Goal: Information Seeking & Learning: Check status

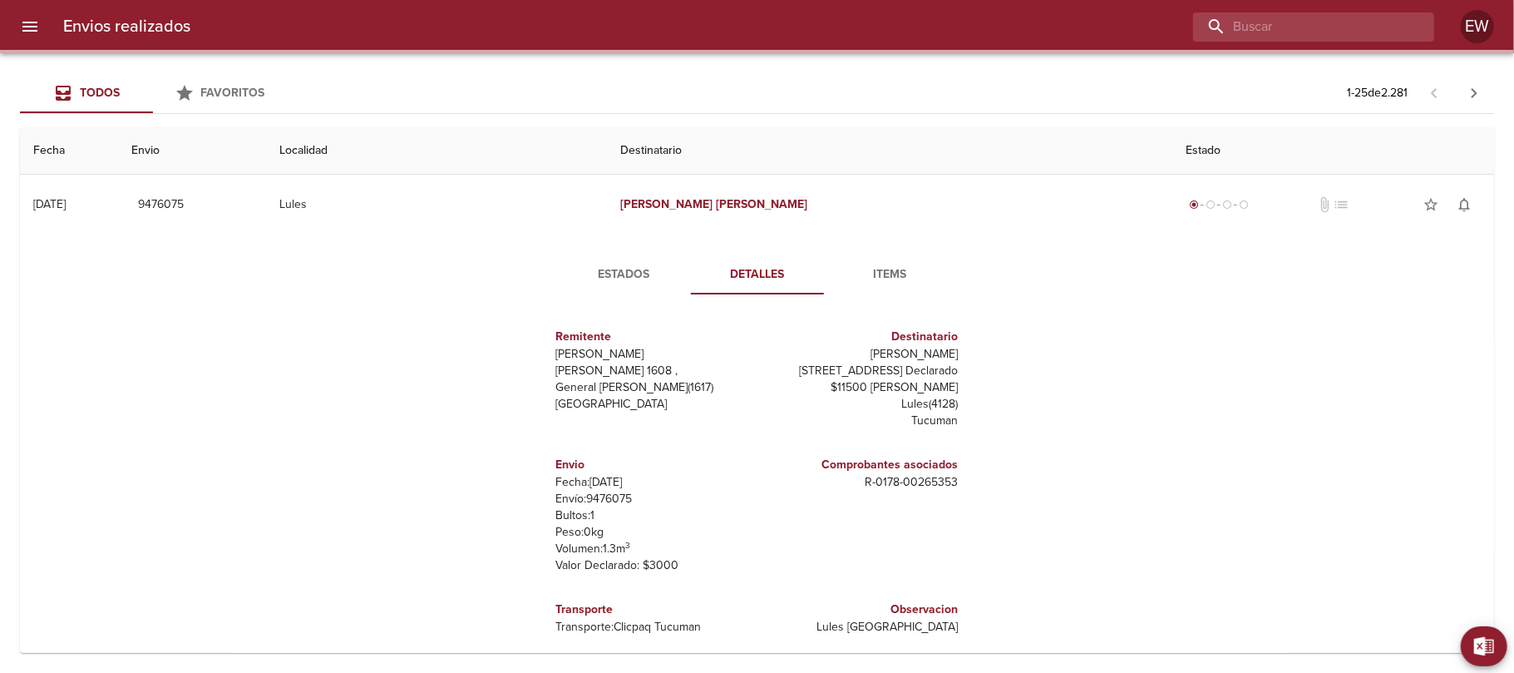
click at [1382, 27] on input "buscar" at bounding box center [1299, 26] width 213 height 29
paste input "[PERSON_NAME]"
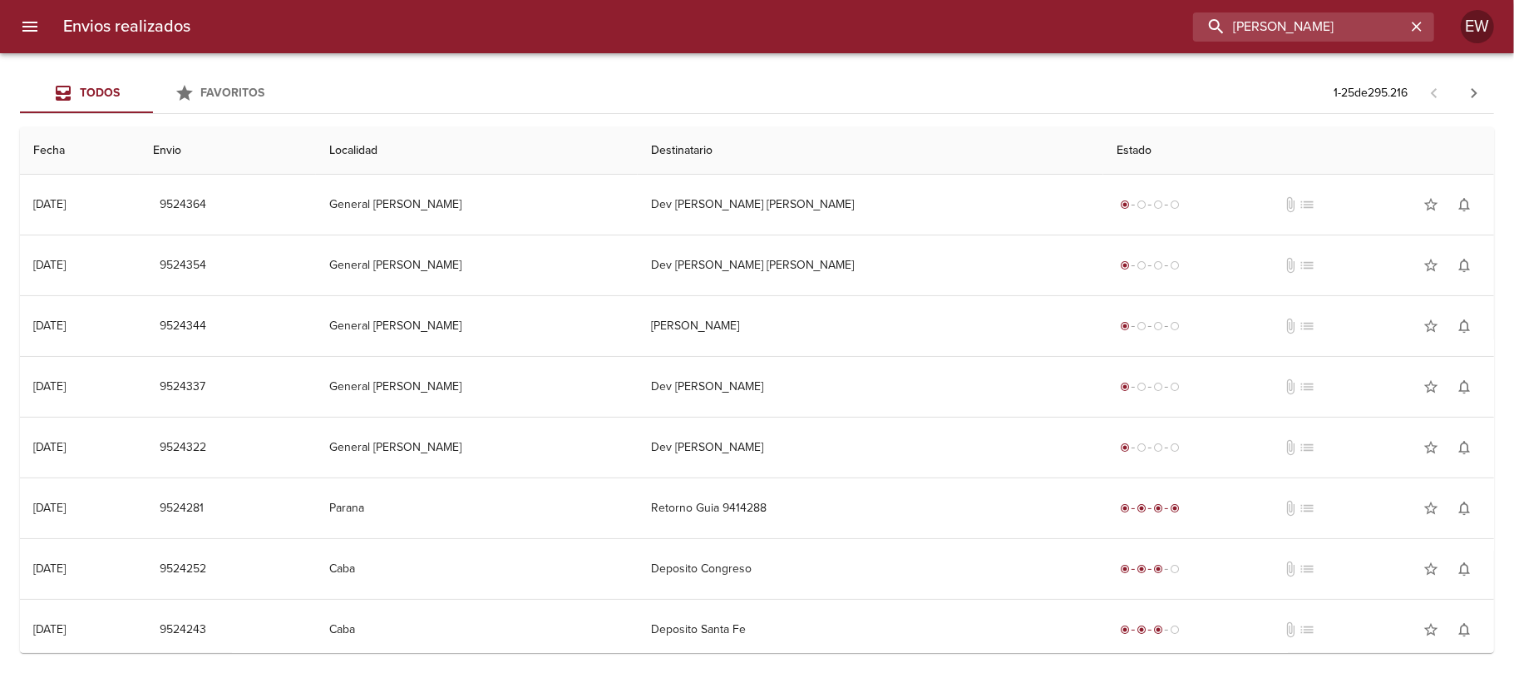
type input "[PERSON_NAME]"
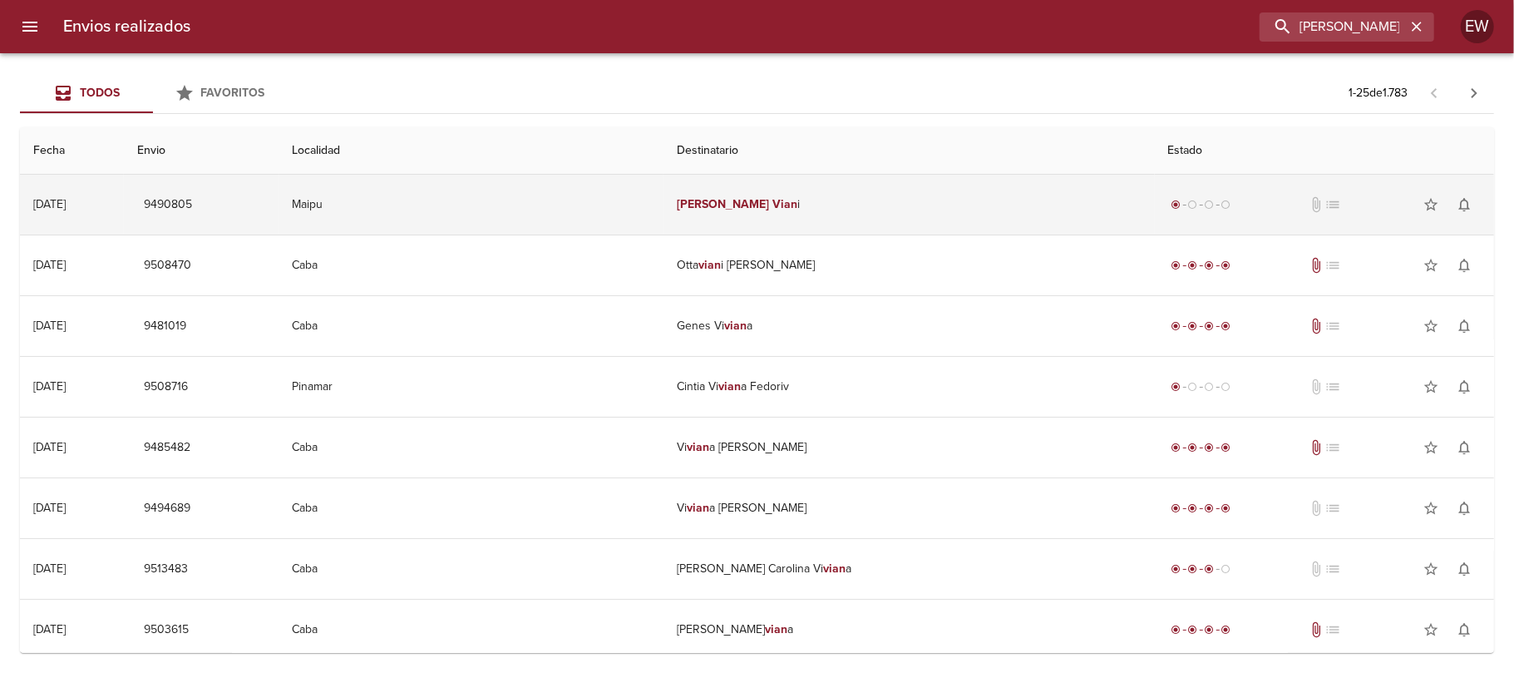
click at [836, 203] on td "[PERSON_NAME] i" at bounding box center [910, 205] width 492 height 60
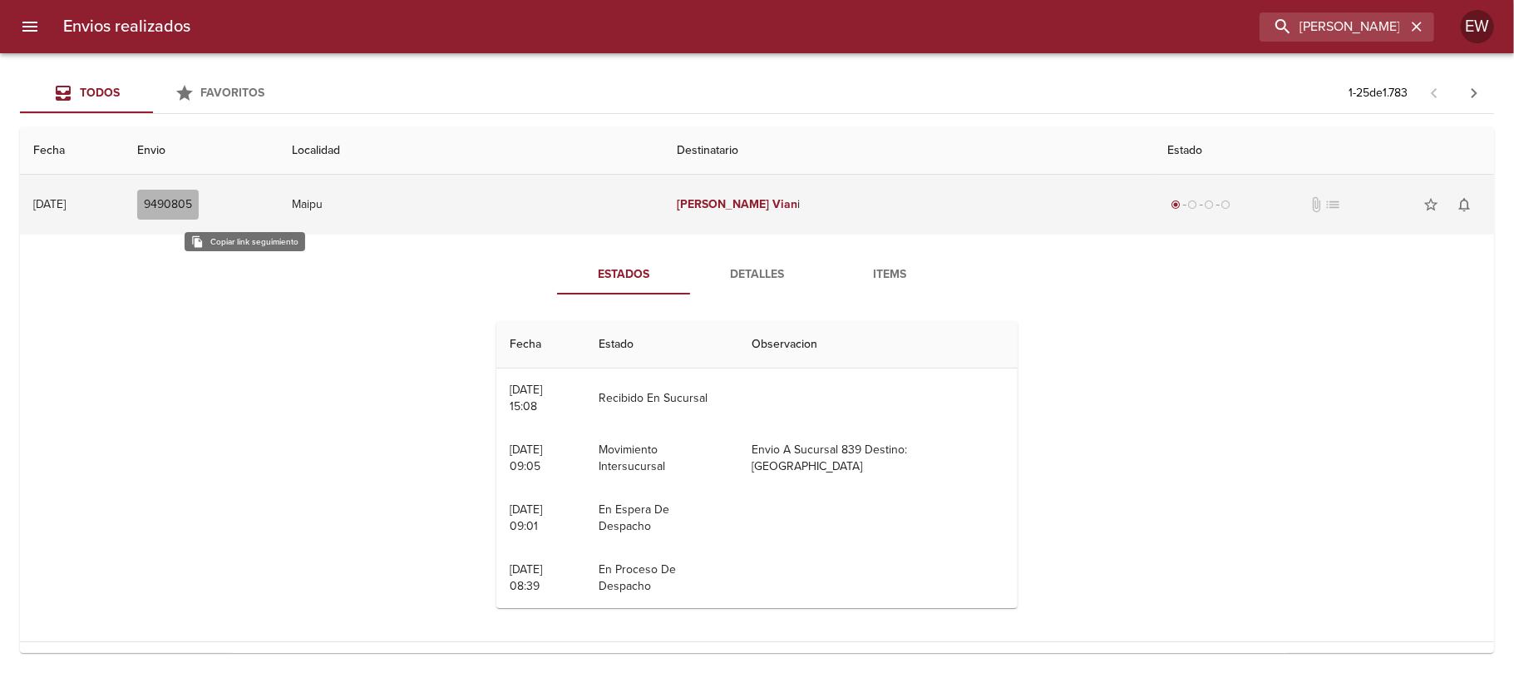
click at [192, 200] on span "9490805" at bounding box center [168, 205] width 48 height 21
click at [192, 203] on span "9490805" at bounding box center [168, 205] width 48 height 21
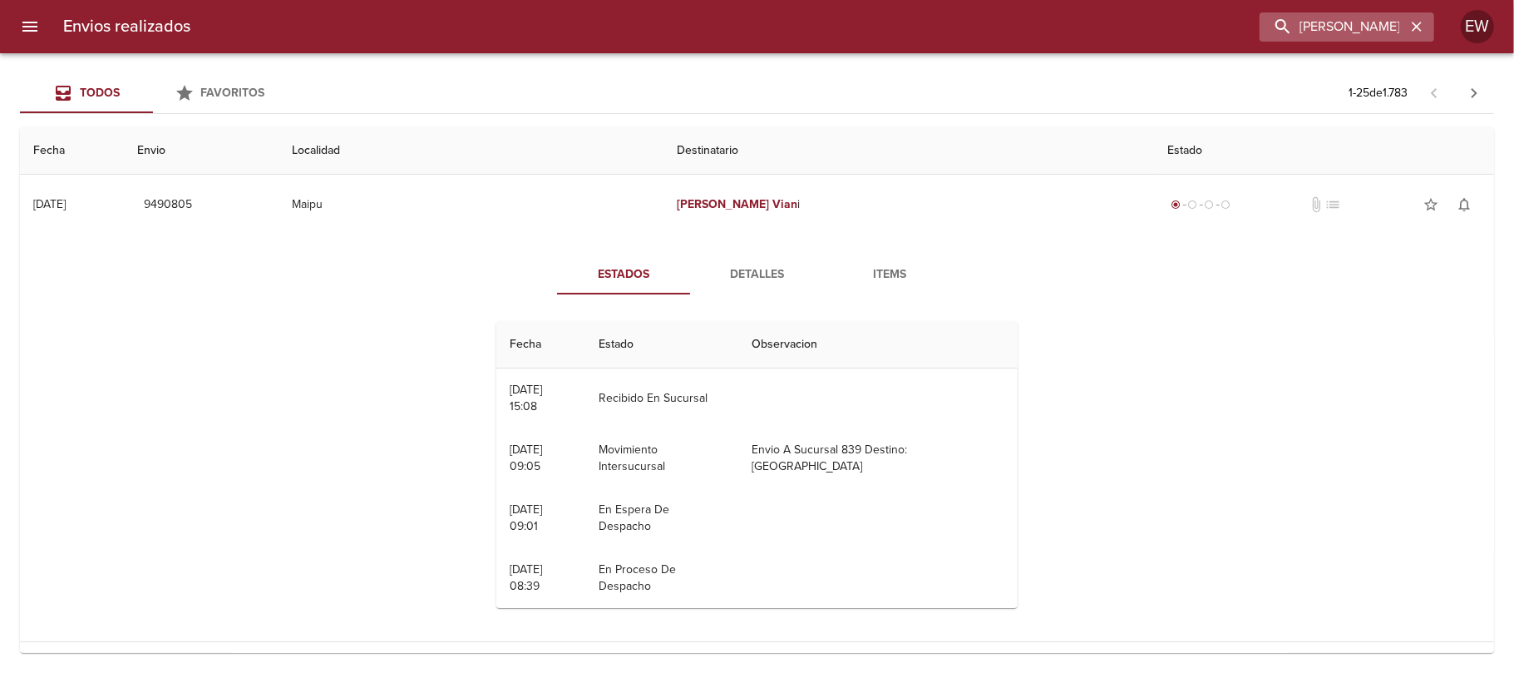
click at [1408, 27] on button "button" at bounding box center [1417, 27] width 22 height 22
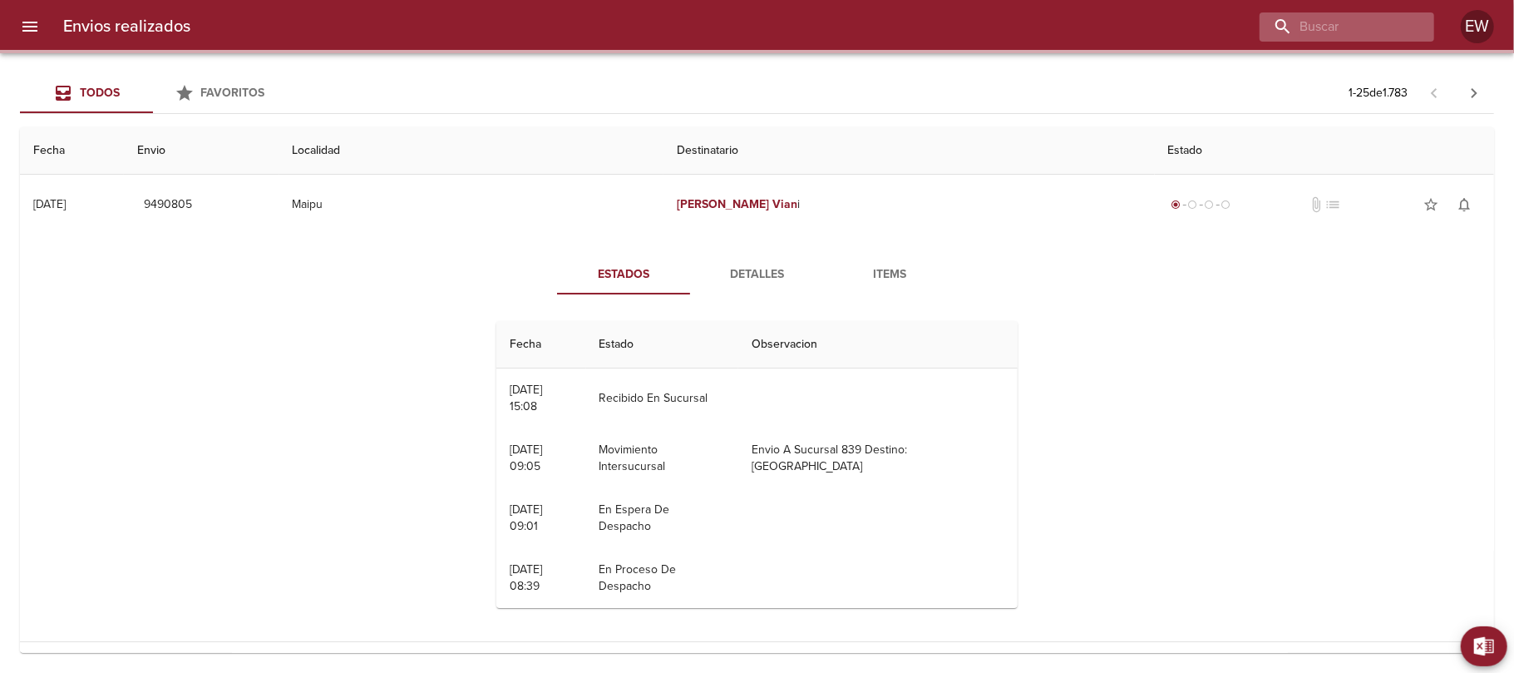
drag, startPoint x: 1411, startPoint y: 27, endPoint x: 1352, endPoint y: 27, distance: 58.2
click at [1409, 27] on div at bounding box center [1347, 26] width 175 height 29
click at [1352, 27] on input "buscar" at bounding box center [1299, 26] width 213 height 29
paste input "DUX SOFTWARE S.A.S."
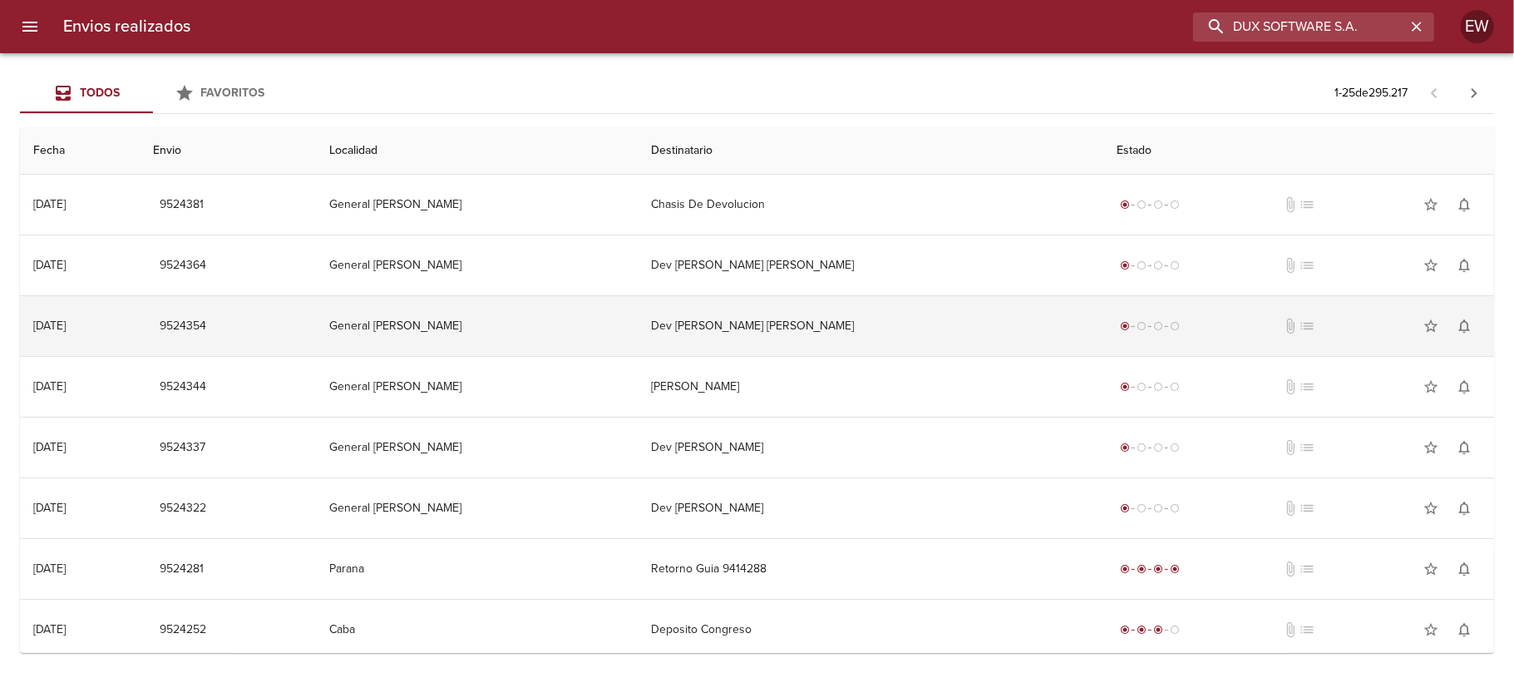
type input "DUX SOFTWARE S.A."
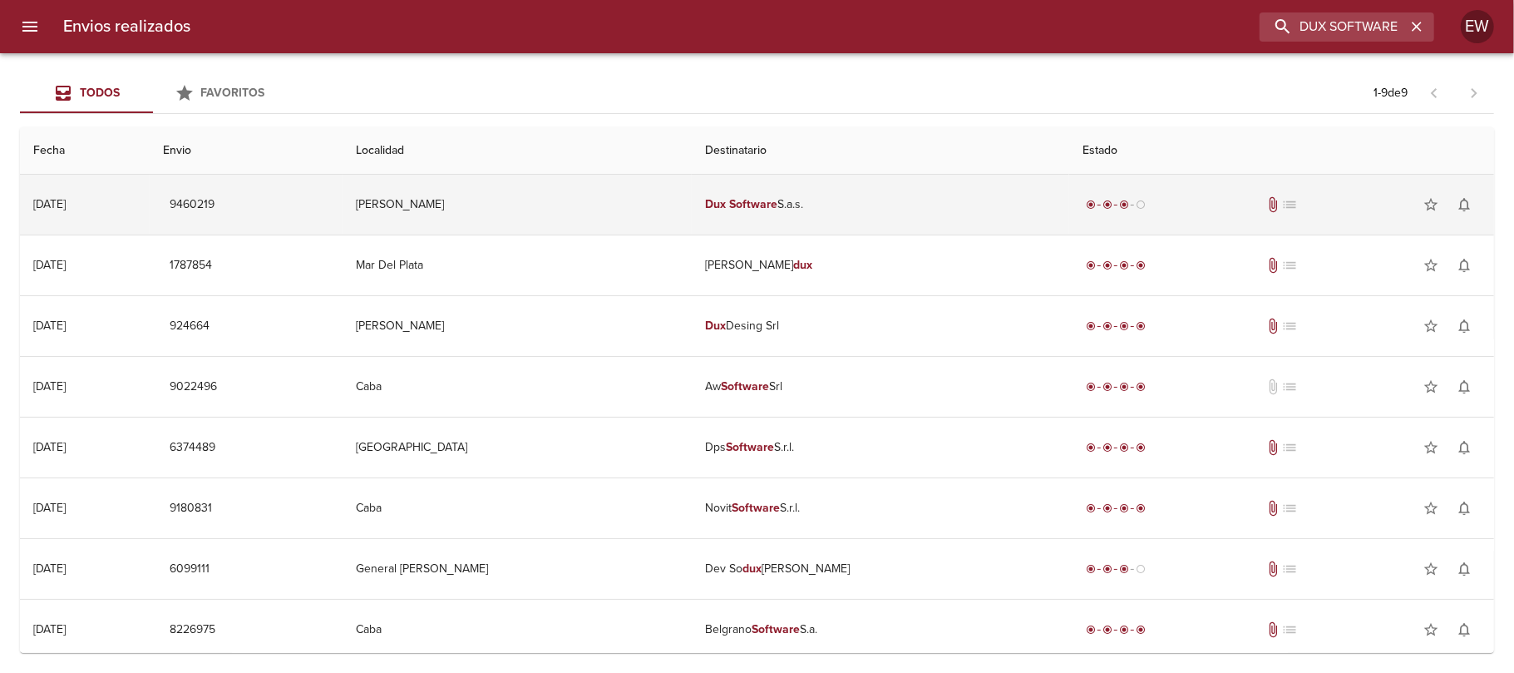
click at [783, 210] on td "Dux Software S.a.s." at bounding box center [880, 205] width 377 height 60
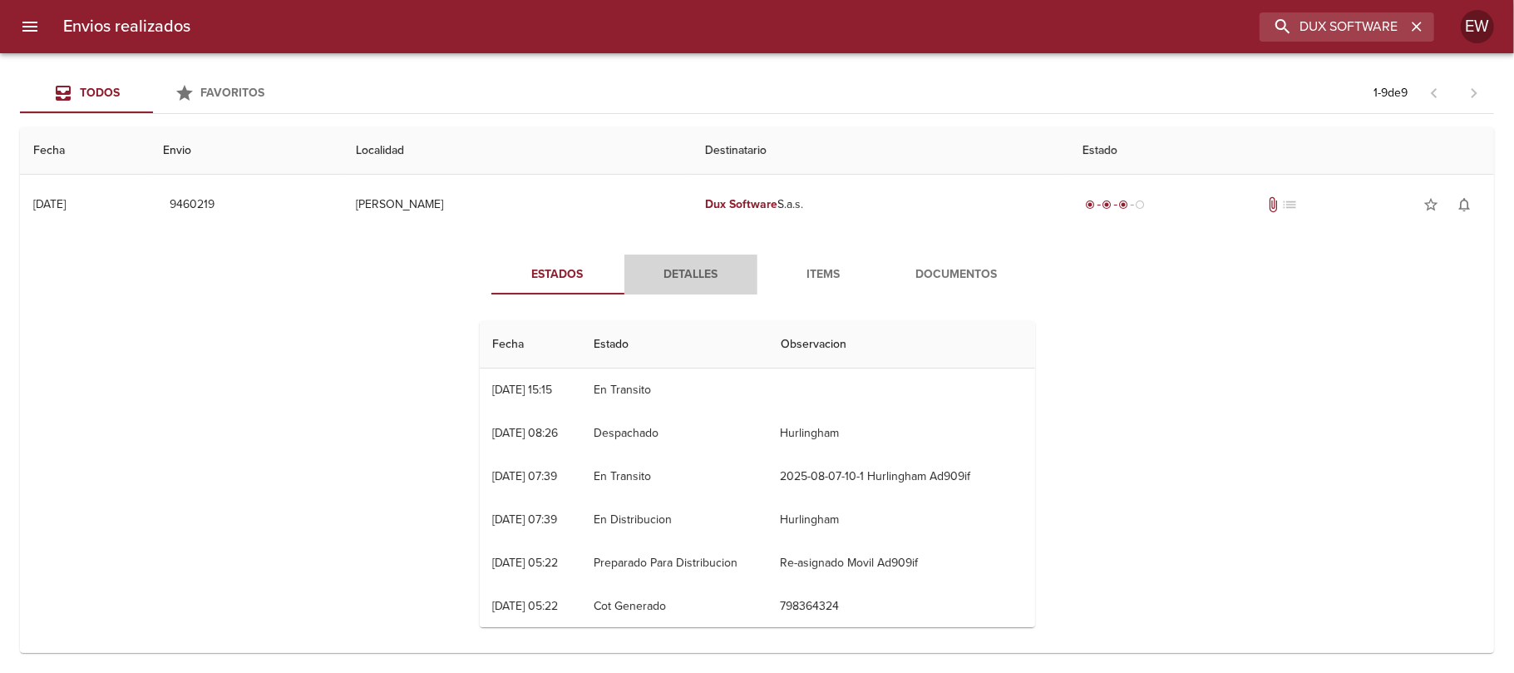
click at [669, 284] on span "Detalles" at bounding box center [691, 274] width 113 height 21
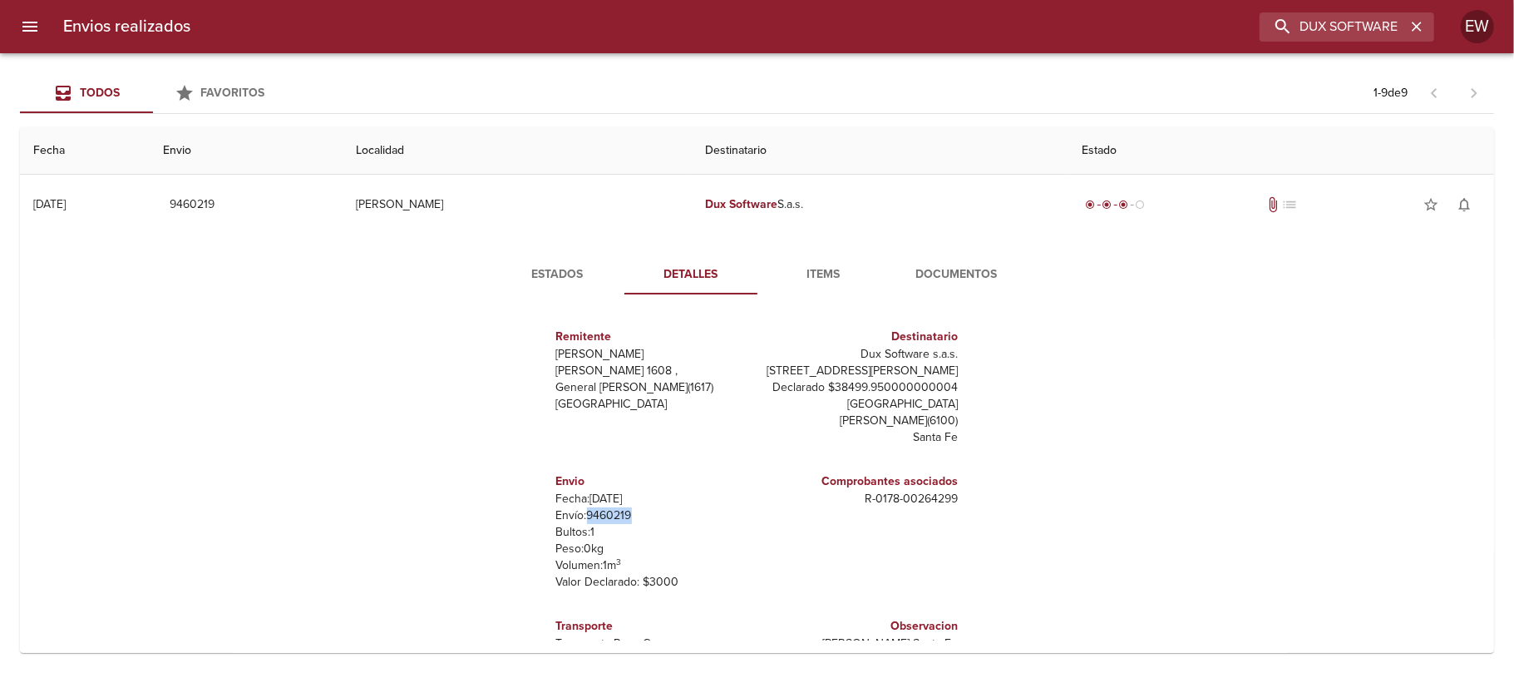
drag, startPoint x: 629, startPoint y: 520, endPoint x: 572, endPoint y: 517, distance: 56.6
click at [572, 517] on p "Envío: 9460219" at bounding box center [653, 515] width 195 height 17
copy p "9460219"
